Goal: Task Accomplishment & Management: Use online tool/utility

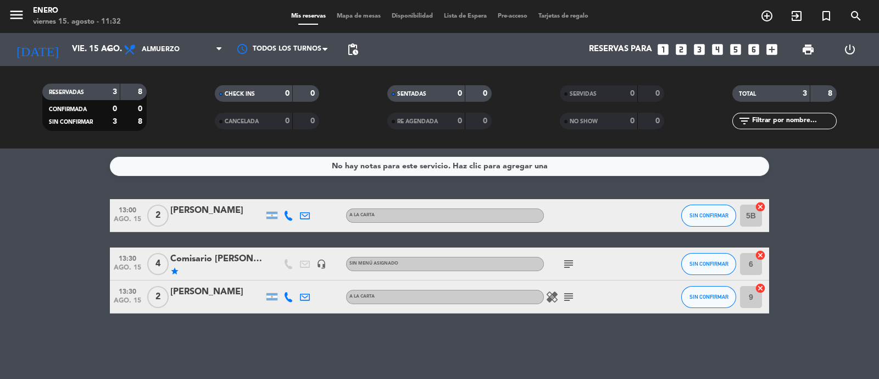
click at [833, 221] on bookings-row "13:00 [DATE] 2 Ana Intihar A LA CARTA SIN CONFIRMAR 5B cancel 13:30 [DATE] 4 Co…" at bounding box center [439, 256] width 879 height 114
click at [789, 238] on bookings-row "13:00 [DATE] 2 Ana Intihar A LA CARTA SIN CONFIRMAR 5B cancel 13:30 [DATE] 4 Co…" at bounding box center [439, 256] width 879 height 114
click at [810, 252] on bookings-row "13:00 [DATE] 2 Ana Intihar A LA CARTA SIN CONFIRMAR 5B cancel 13:30 [DATE] 4 Co…" at bounding box center [439, 256] width 879 height 114
drag, startPoint x: 517, startPoint y: 359, endPoint x: 508, endPoint y: 96, distance: 263.4
click at [508, 96] on filter-checkbox "SENTADAS 0 0" at bounding box center [439, 93] width 173 height 16
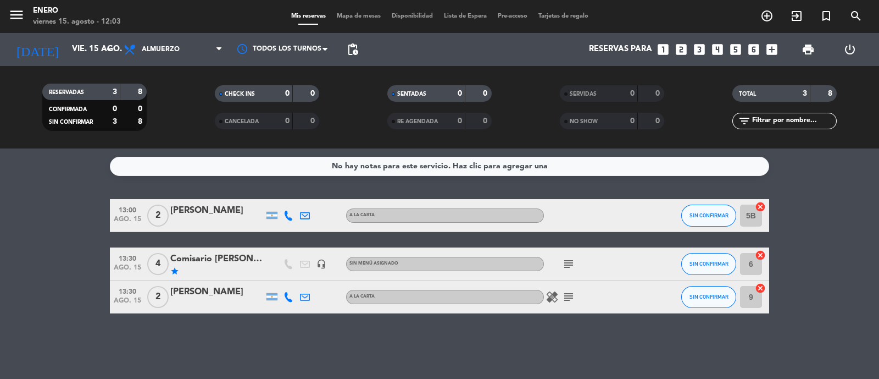
click at [680, 367] on div "No hay notas para este servicio. Haz clic para agregar una 13:00 [DATE] 2 Ana I…" at bounding box center [439, 263] width 879 height 230
click at [159, 46] on span "Almuerzo" at bounding box center [161, 50] width 38 height 8
click at [169, 140] on div "menu Enero viernes 15. agosto - 12:05 Mis reservas Mapa de mesas Disponibilidad…" at bounding box center [439, 74] width 879 height 148
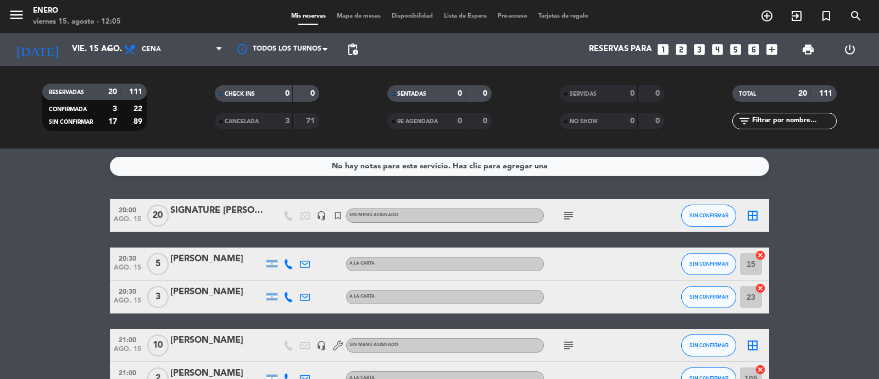
click at [160, 51] on span "Cena" at bounding box center [151, 50] width 19 height 8
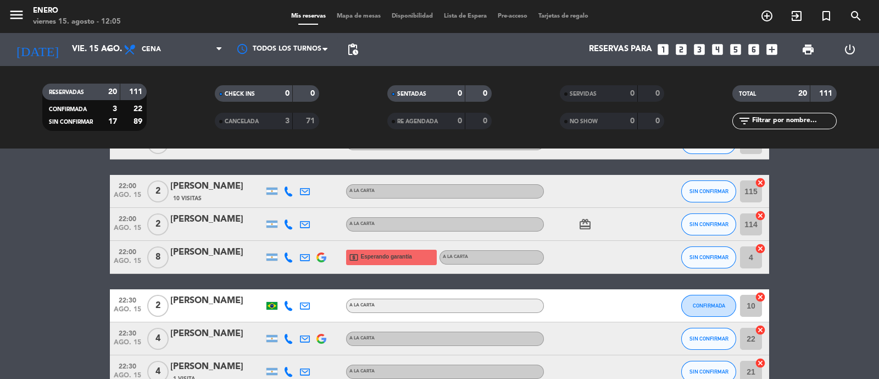
scroll to position [611, 0]
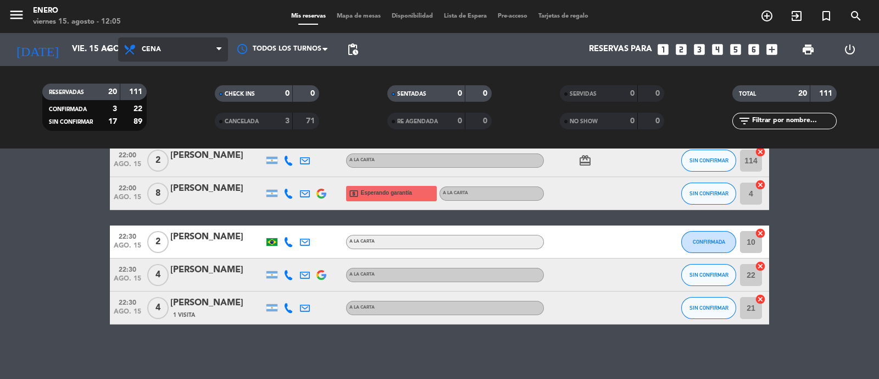
click at [157, 46] on span "Cena" at bounding box center [151, 50] width 19 height 8
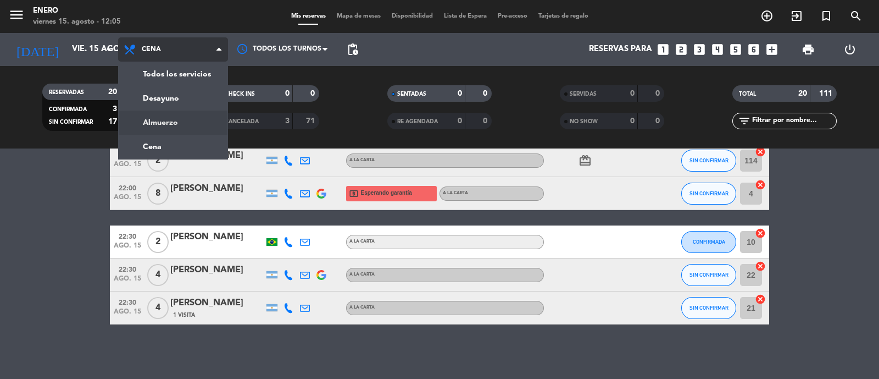
click at [168, 122] on div "menu Enero viernes 15. agosto - 12:05 Mis reservas Mapa de mesas Disponibilidad…" at bounding box center [439, 74] width 879 height 148
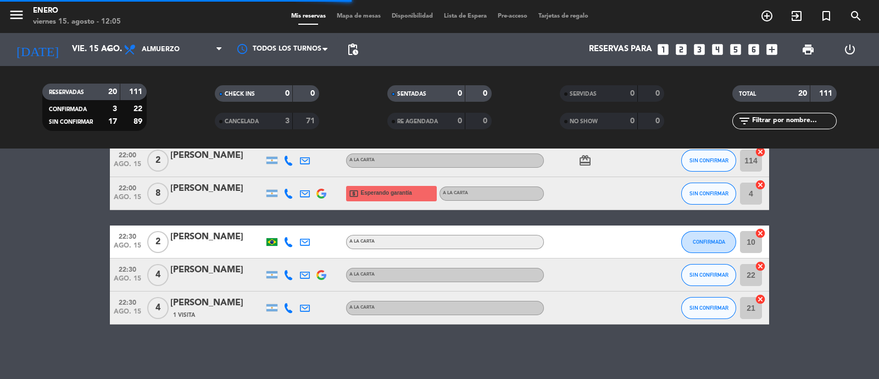
scroll to position [0, 0]
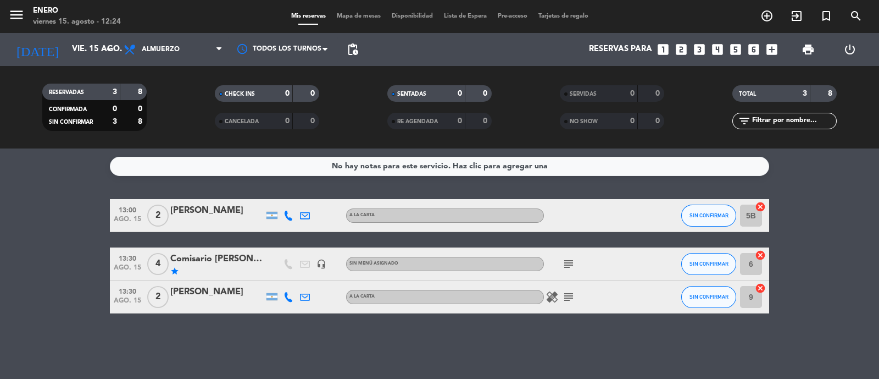
click at [812, 254] on bookings-row "13:00 [DATE] 2 Ana Intihar A LA CARTA SIN CONFIRMAR 5B cancel 13:30 [DATE] 4 Co…" at bounding box center [439, 256] width 879 height 114
click at [860, 261] on bookings-row "13:00 [DATE] 2 Ana Intihar A LA CARTA SIN CONFIRMAR 5B cancel 13:30 [DATE] 4 Co…" at bounding box center [439, 256] width 879 height 114
click at [872, 201] on bookings-row "13:00 [DATE] 2 Ana Intihar A LA CARTA SIN CONFIRMAR 5B cancel 13:30 [DATE] 4 Co…" at bounding box center [439, 256] width 879 height 114
click at [816, 241] on bookings-row "13:00 [DATE] 2 Ana Intihar A LA CARTA SIN CONFIRMAR 5B cancel 13:30 [DATE] 4 Co…" at bounding box center [439, 256] width 879 height 114
click at [25, 239] on bookings-row "13:00 [DATE] 2 Ana Intihar A LA CARTA SIN CONFIRMAR 5B cancel 13:30 [DATE] 4 Co…" at bounding box center [439, 256] width 879 height 114
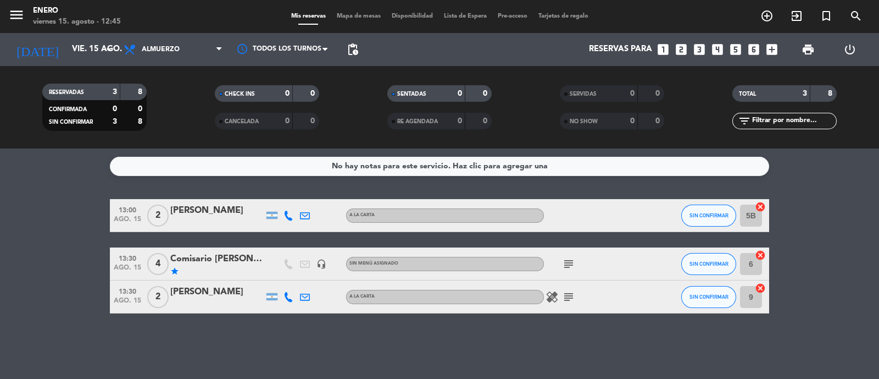
click at [627, 325] on div "No hay notas para este servicio. Haz clic para agregar una 13:00 [DATE] 2 Ana I…" at bounding box center [439, 263] width 879 height 230
click at [357, 18] on span "Mapa de mesas" at bounding box center [358, 16] width 55 height 6
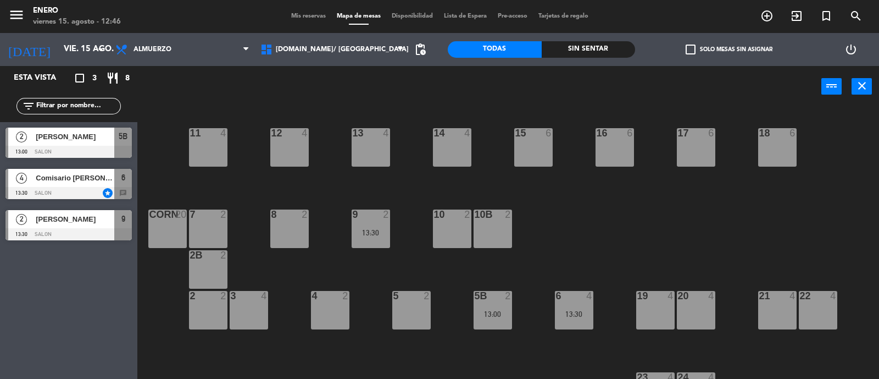
click at [388, 162] on div "13 4" at bounding box center [371, 147] width 38 height 38
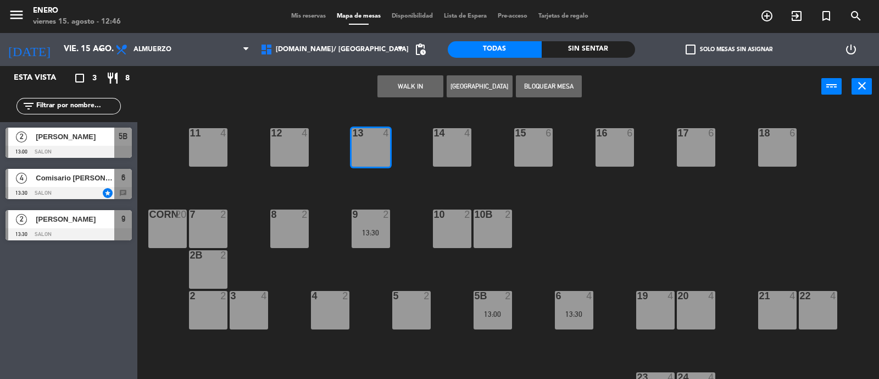
click at [407, 86] on button "WALK IN" at bounding box center [411, 86] width 66 height 22
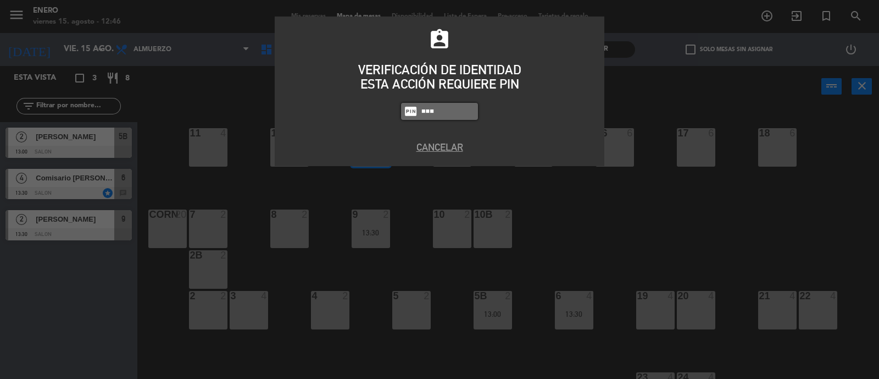
type input "4283"
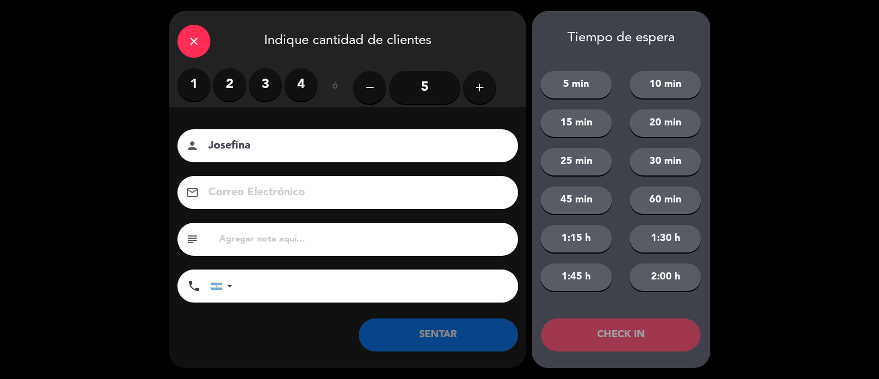
type input "Josefina"
click at [237, 88] on label "2" at bounding box center [229, 84] width 33 height 33
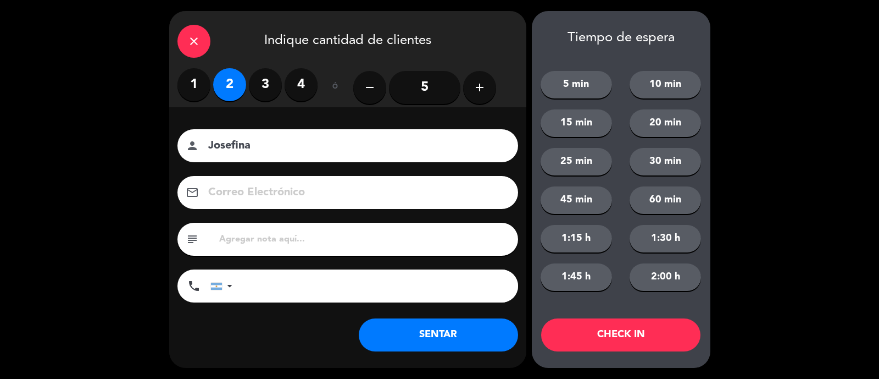
click at [443, 334] on button "SENTAR" at bounding box center [438, 334] width 159 height 33
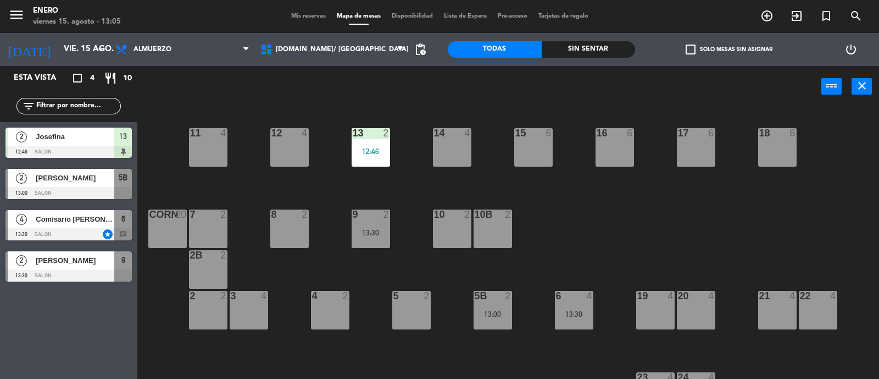
click at [687, 172] on div "14 4 12 4 11 4 17 6 15 6 16 6 13 2 12:46 18 6 10 2 7 2 8 2 9 2 13:30 corn 20 10…" at bounding box center [512, 244] width 733 height 272
click at [579, 188] on div "14 4 12 4 11 4 17 6 15 6 16 6 13 2 12:46 18 6 10 2 7 2 8 2 9 2 13:30 corn 20 10…" at bounding box center [512, 244] width 733 height 272
click at [627, 189] on div "14 4 12 4 11 4 17 6 15 6 16 6 13 2 12:46 18 6 10 2 7 2 8 2 9 2 13:30 corn 20 10…" at bounding box center [512, 244] width 733 height 272
click at [93, 302] on div "Esta vista crop_square 4 restaurant 10 filter_list 2 Josefina 12:46 SALON 13 2 …" at bounding box center [68, 222] width 137 height 313
click at [162, 53] on span "Almuerzo" at bounding box center [153, 50] width 38 height 8
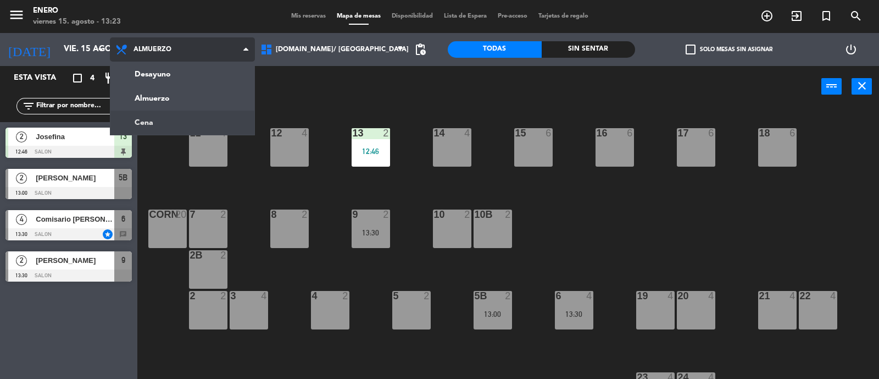
click at [186, 117] on ng-component "menu Enero viernes 15. agosto - 13:23 Mis reservas Mapa de mesas Disponibilidad…" at bounding box center [439, 190] width 879 height 380
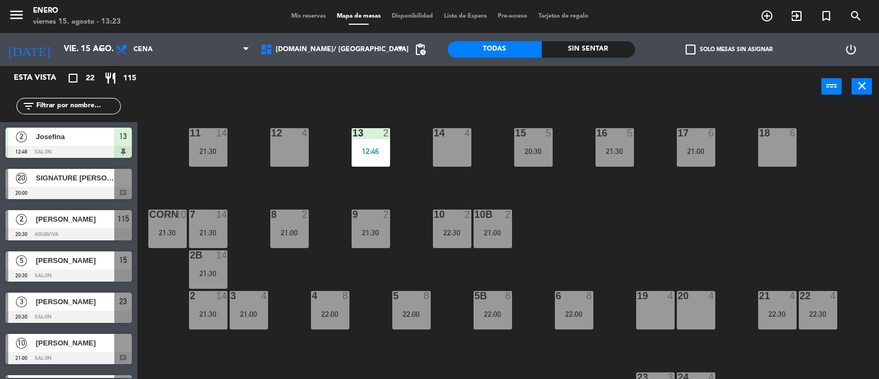
click at [295, 19] on span "Mis reservas" at bounding box center [309, 16] width 46 height 6
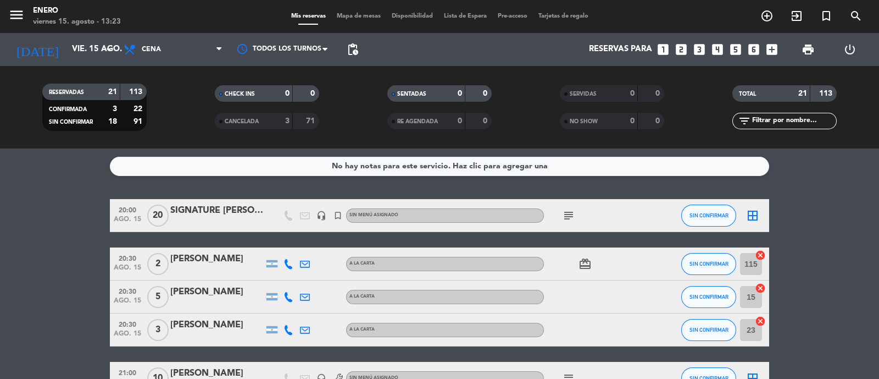
click at [573, 213] on icon "subject" at bounding box center [568, 215] width 13 height 13
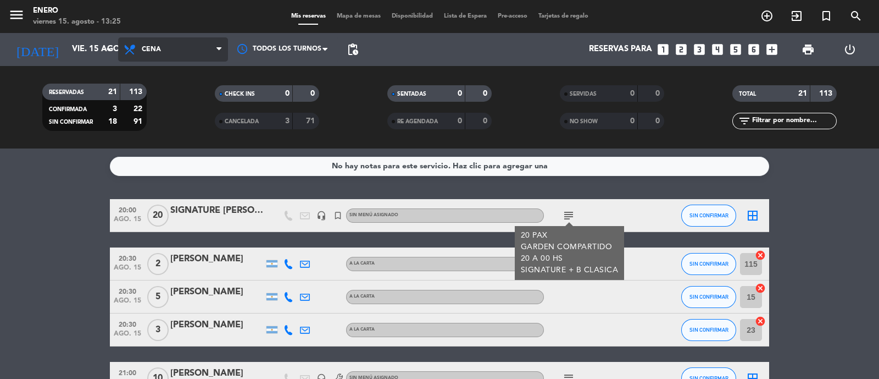
click at [155, 48] on span "Cena" at bounding box center [151, 50] width 19 height 8
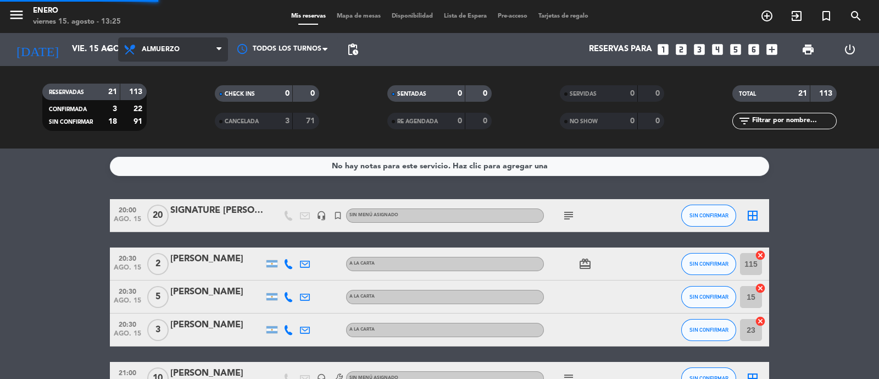
click at [156, 120] on div "menu Enero viernes 15. agosto - 13:25 Mis reservas Mapa de mesas Disponibilidad…" at bounding box center [439, 74] width 879 height 148
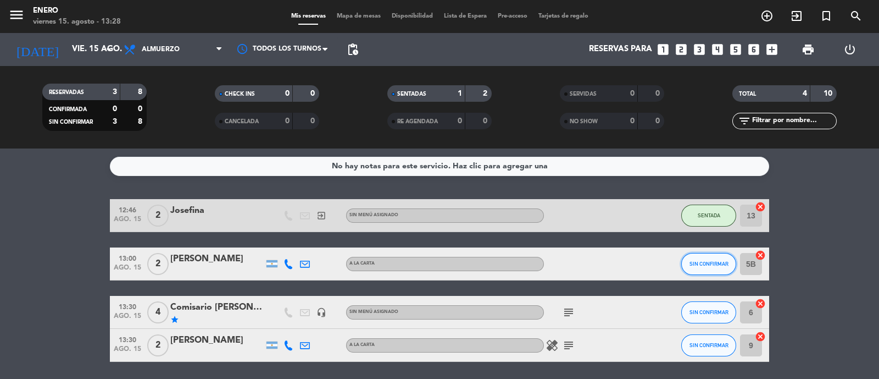
click at [712, 256] on button "SIN CONFIRMAR" at bounding box center [709, 264] width 55 height 22
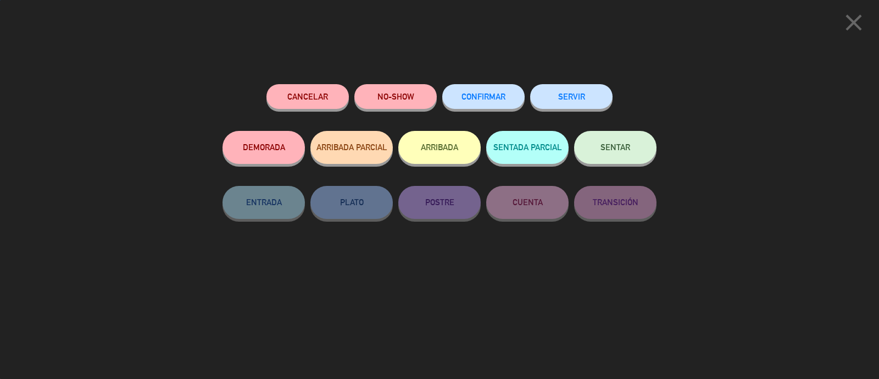
click at [632, 143] on button "SENTAR" at bounding box center [615, 147] width 82 height 33
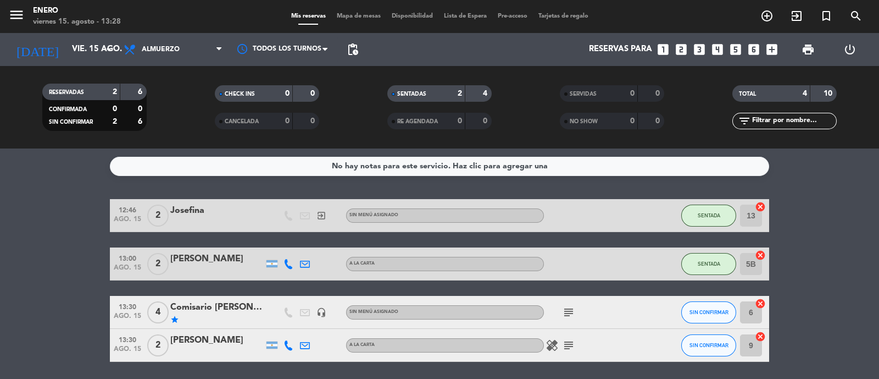
click at [356, 18] on span "Mapa de mesas" at bounding box center [358, 16] width 55 height 6
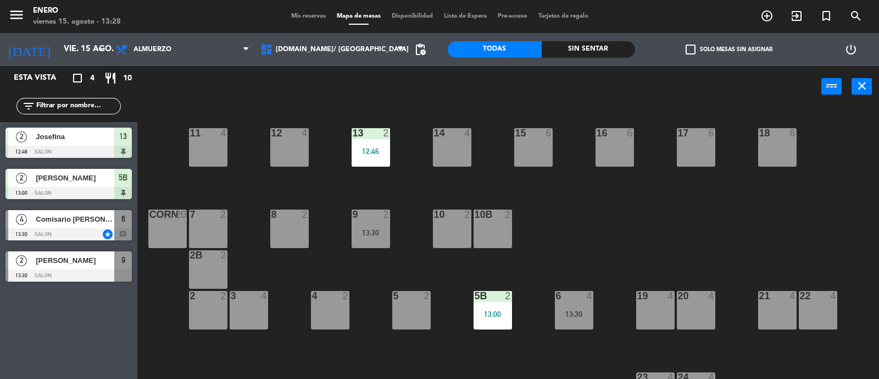
click at [83, 136] on span "Josefina" at bounding box center [75, 137] width 79 height 12
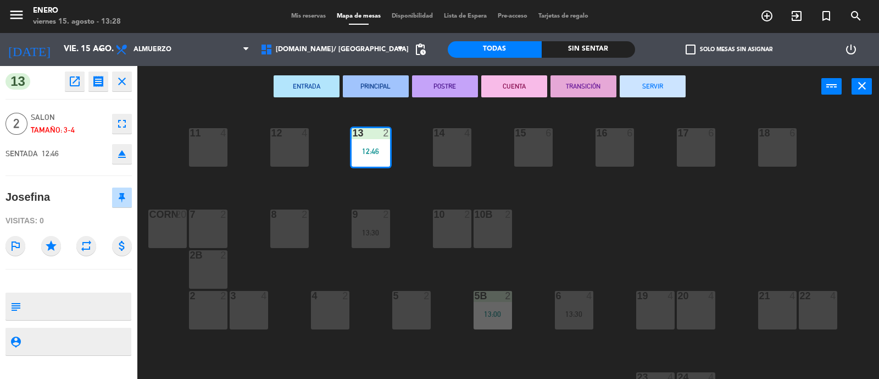
click at [122, 81] on icon "close" at bounding box center [121, 81] width 13 height 13
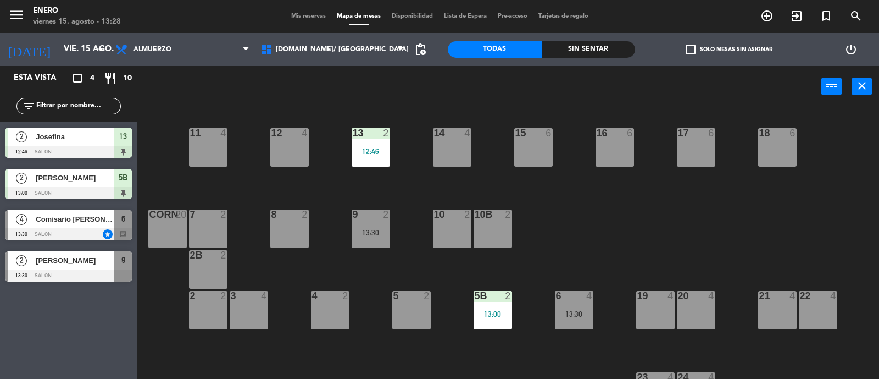
click at [85, 182] on span "[PERSON_NAME]" at bounding box center [75, 178] width 79 height 12
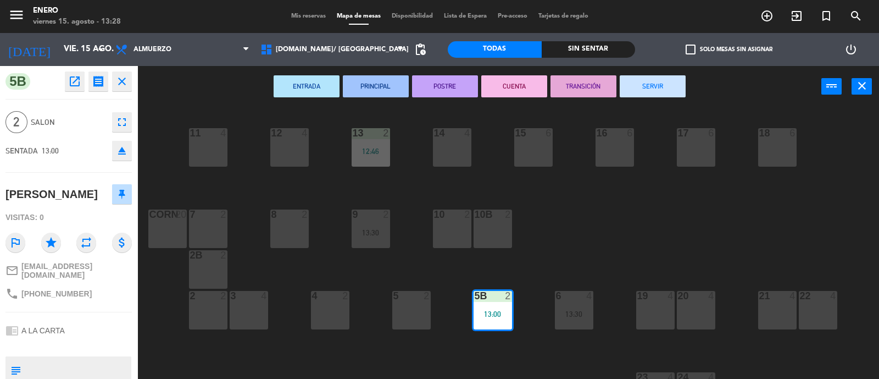
click at [497, 314] on div "13:00" at bounding box center [493, 314] width 38 height 8
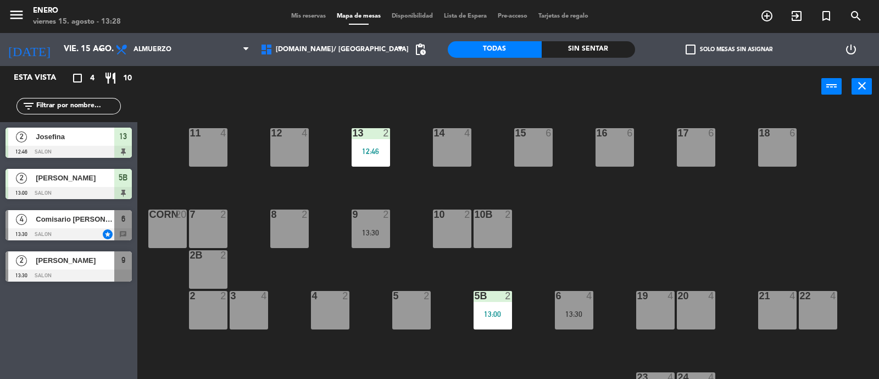
click at [501, 317] on div "13:00" at bounding box center [493, 314] width 38 height 8
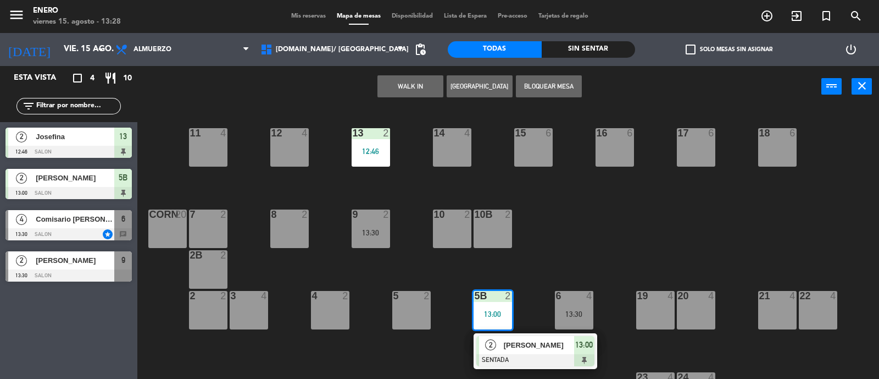
click at [520, 342] on span "[PERSON_NAME]" at bounding box center [539, 345] width 70 height 12
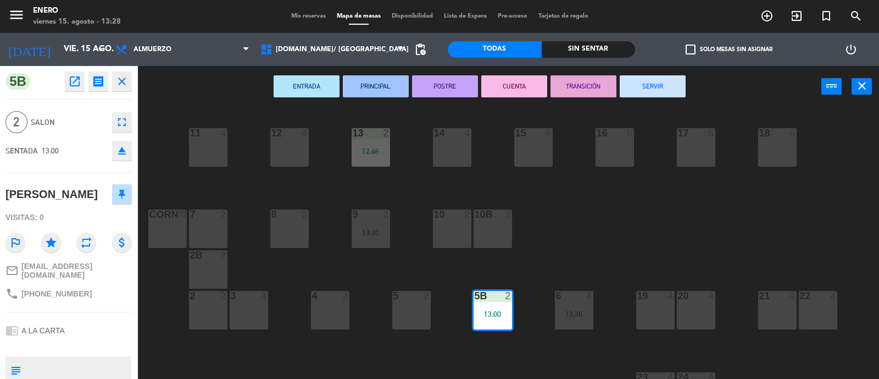
click at [457, 154] on div "14 4" at bounding box center [452, 147] width 38 height 38
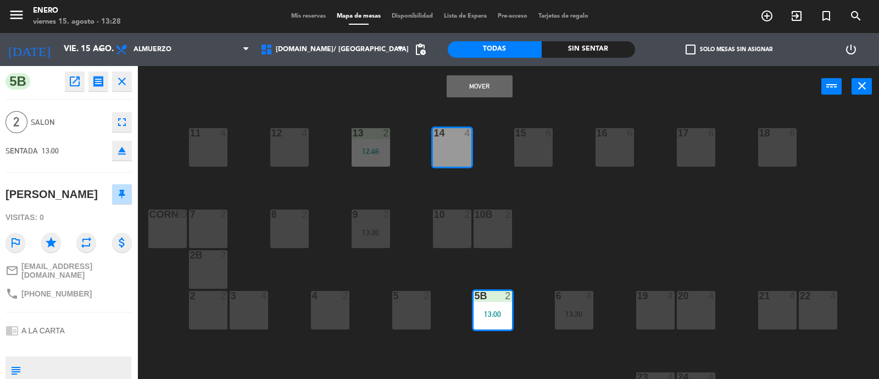
click at [295, 151] on div "12 4" at bounding box center [289, 147] width 38 height 38
click at [444, 153] on div "14 4" at bounding box center [452, 147] width 38 height 38
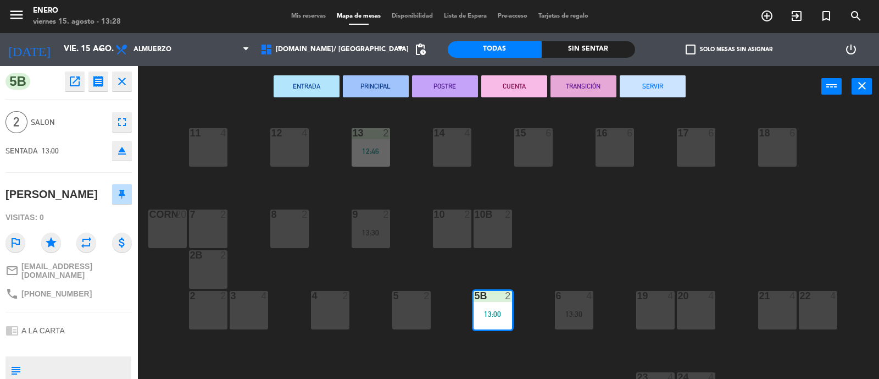
click at [501, 306] on div "5B 2 13:00" at bounding box center [493, 310] width 38 height 38
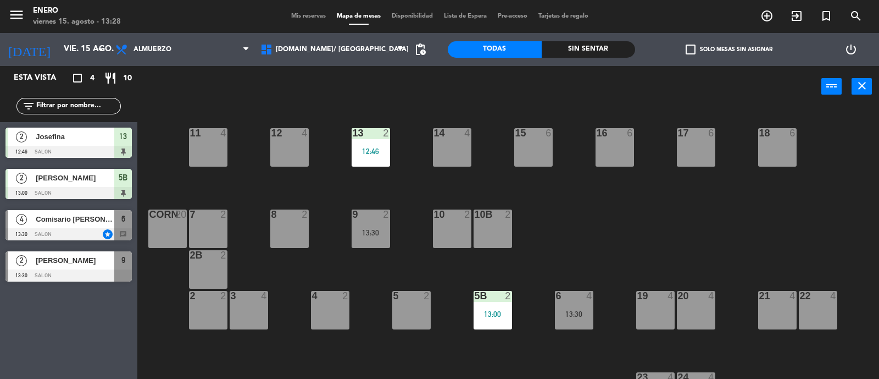
click at [502, 308] on div "5B 2 13:00" at bounding box center [493, 310] width 38 height 38
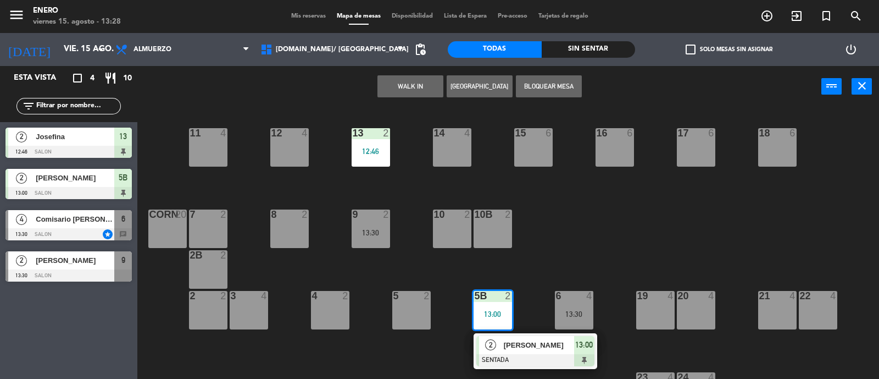
click at [517, 339] on span "[PERSON_NAME]" at bounding box center [539, 345] width 70 height 12
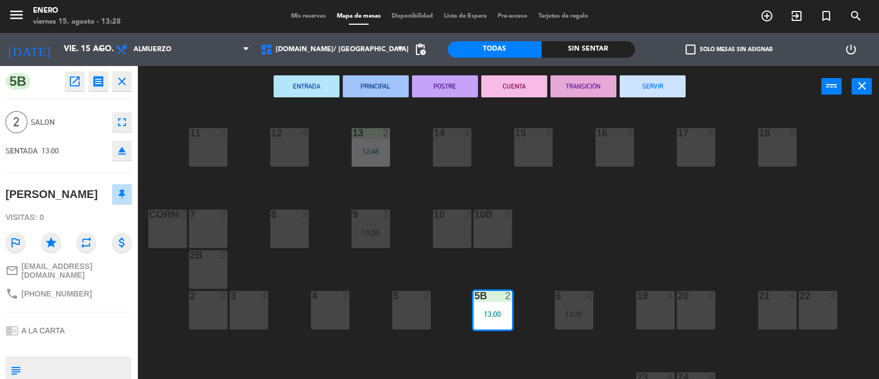
click at [275, 141] on div "12 4" at bounding box center [289, 147] width 38 height 38
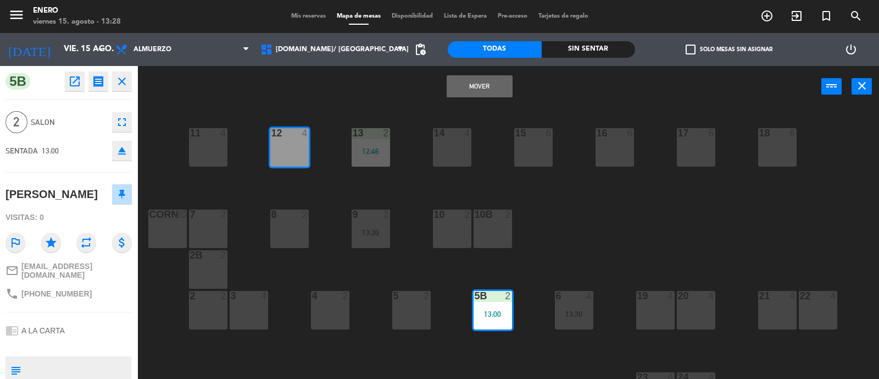
click at [486, 95] on button "Mover" at bounding box center [480, 86] width 66 height 22
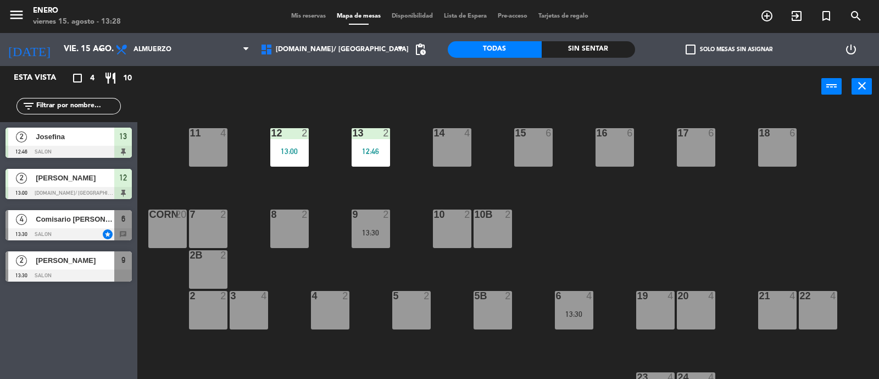
click at [193, 164] on div "11 4" at bounding box center [208, 147] width 38 height 38
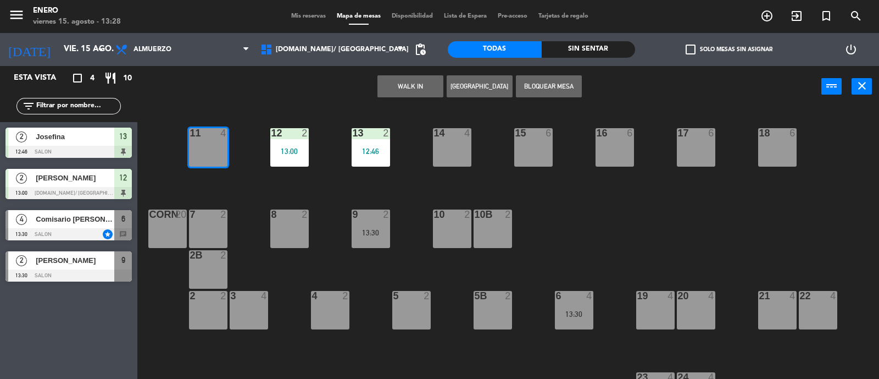
click at [378, 91] on button "WALK IN" at bounding box center [411, 86] width 66 height 22
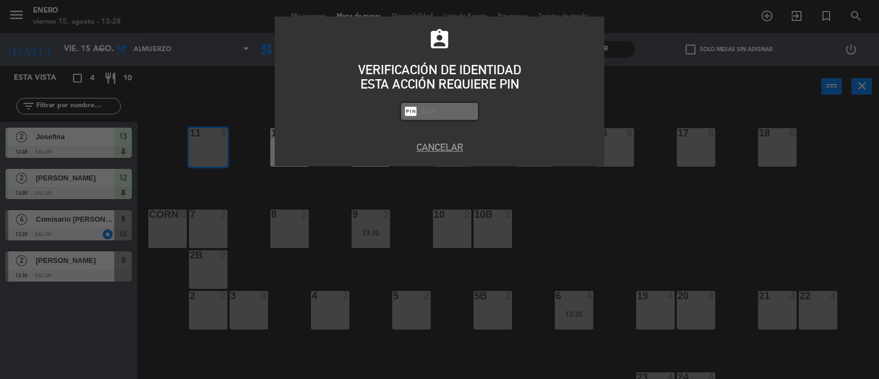
click at [410, 81] on div "ESTA ACCIÓN REQUIERE PIN" at bounding box center [439, 84] width 313 height 14
click at [429, 114] on input "text" at bounding box center [448, 111] width 55 height 13
type input "4283"
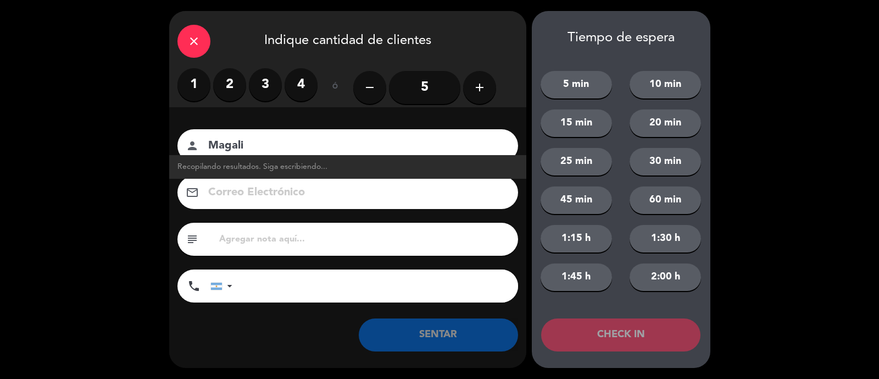
type input "Magali"
click at [218, 89] on label "2" at bounding box center [229, 84] width 33 height 33
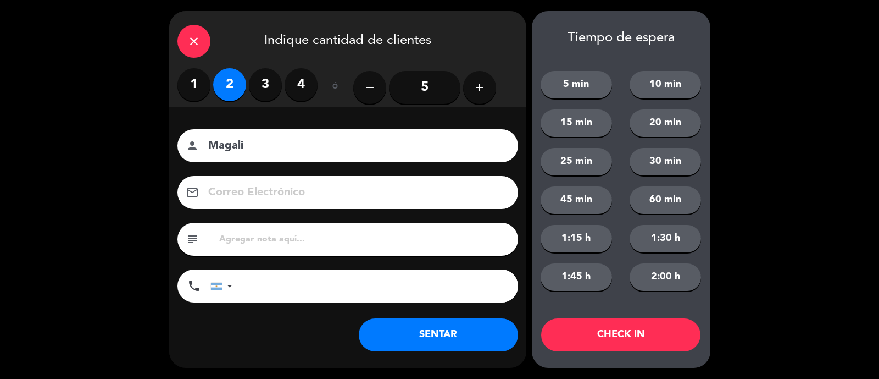
click at [452, 336] on button "SENTAR" at bounding box center [438, 334] width 159 height 33
